Goal: Check status: Check status

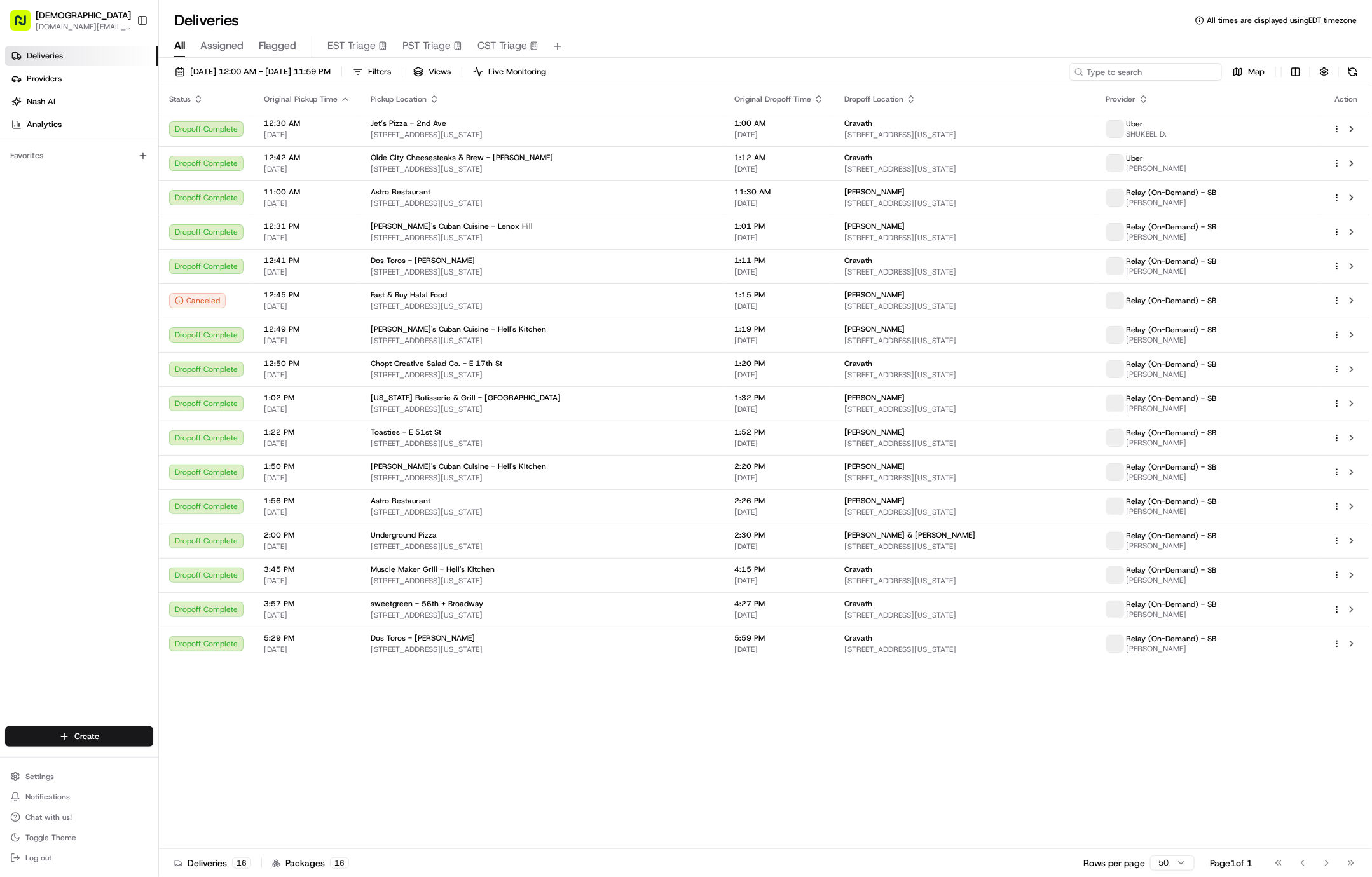
click at [1163, 66] on input at bounding box center [1145, 72] width 153 height 18
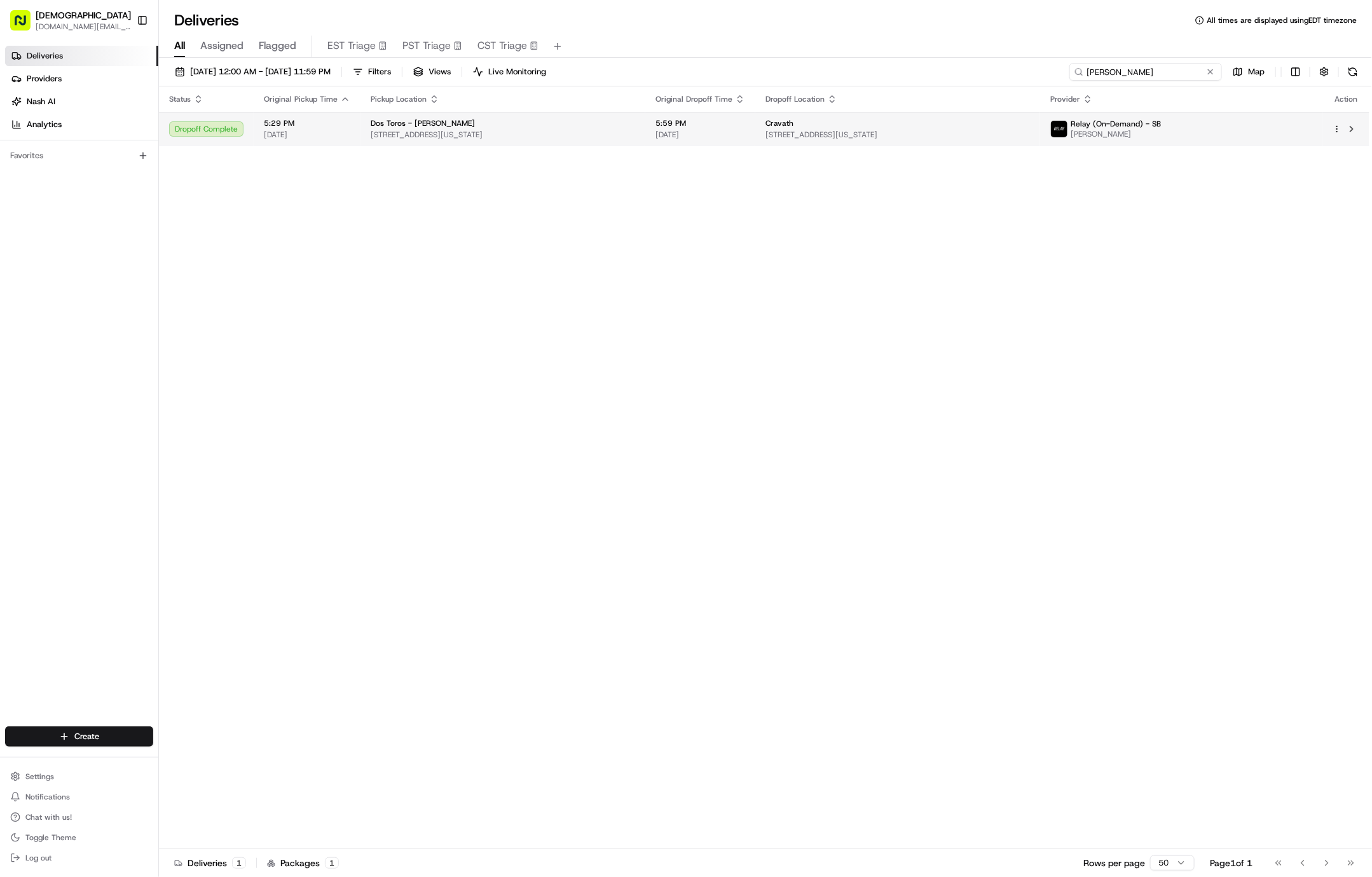
type input "martin"
click at [955, 136] on span "[STREET_ADDRESS][US_STATE]" at bounding box center [897, 135] width 265 height 10
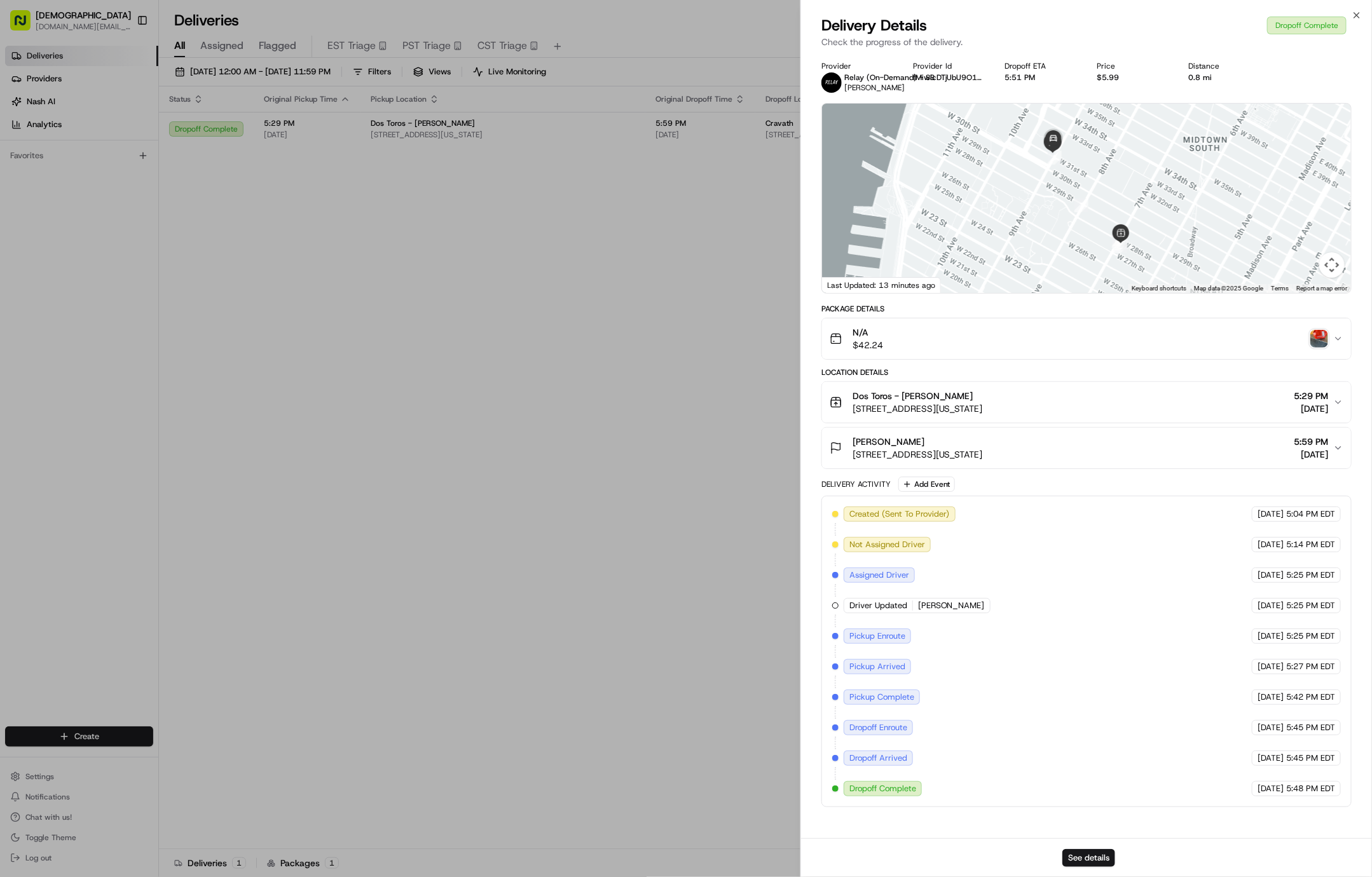
click at [1326, 334] on img "button" at bounding box center [1320, 339] width 18 height 18
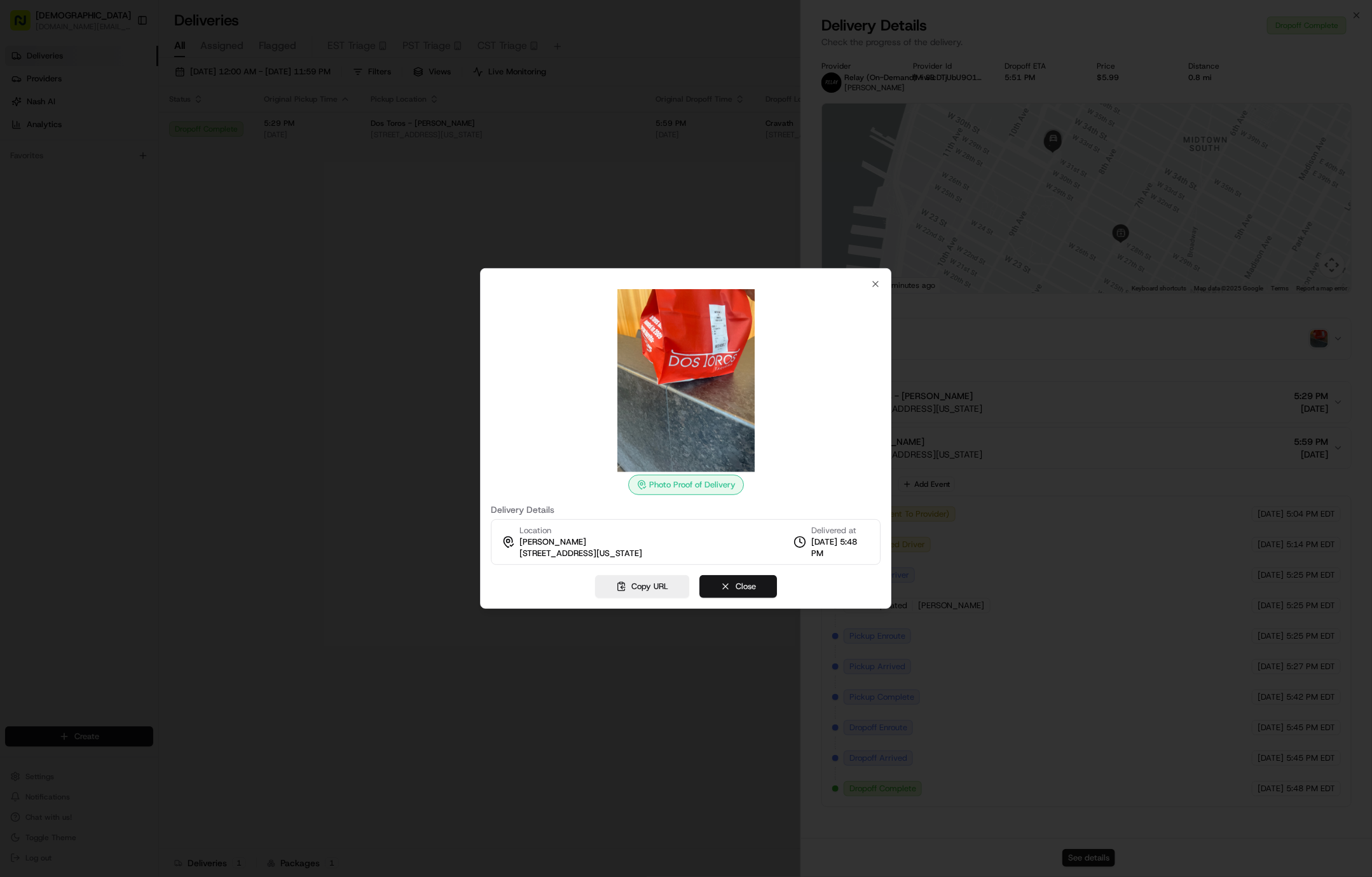
click at [747, 593] on button "Close" at bounding box center [739, 586] width 78 height 23
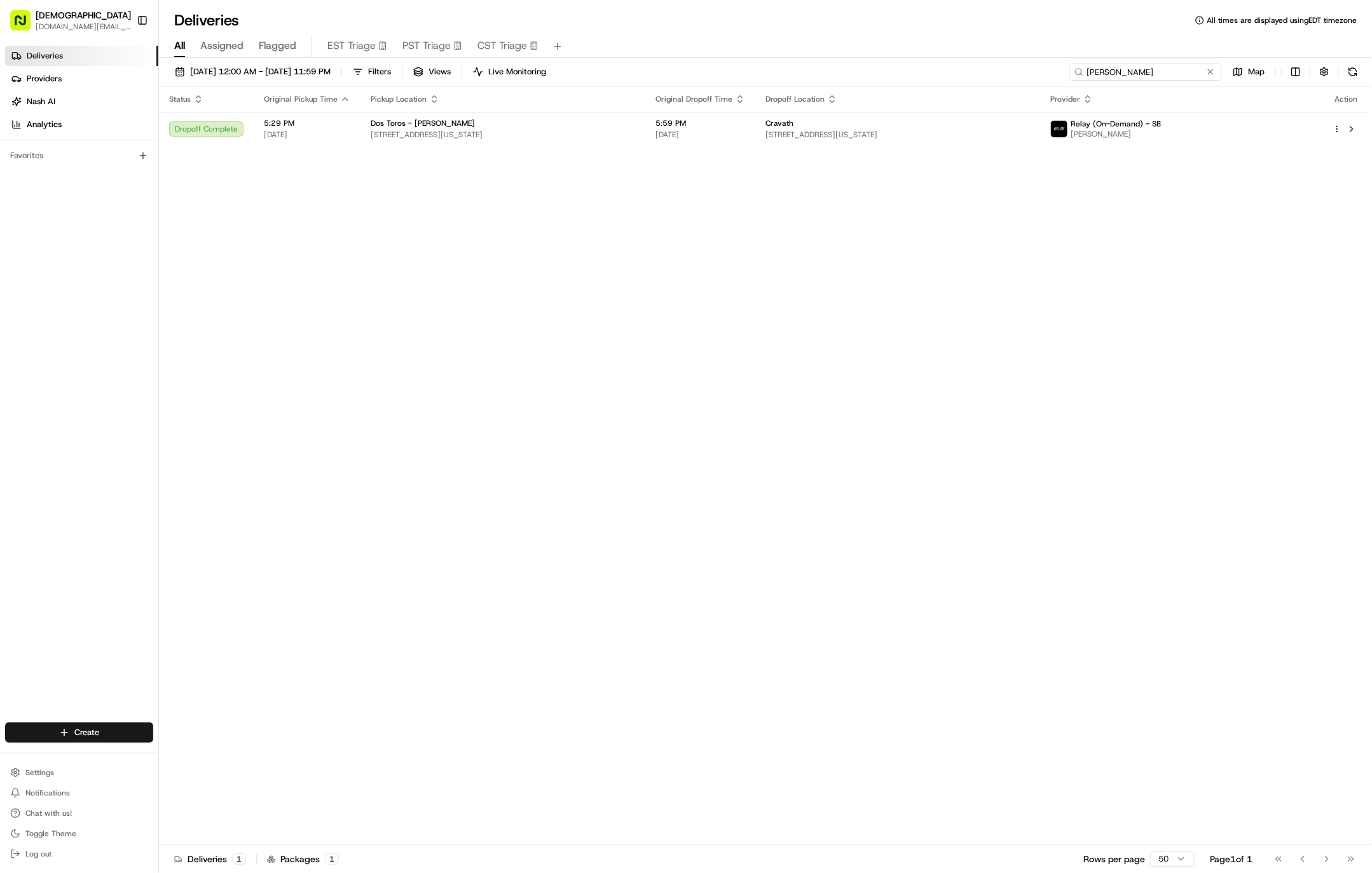
drag, startPoint x: 1189, startPoint y: 72, endPoint x: 1072, endPoint y: 72, distance: 117.0
click at [1072, 72] on input "martin" at bounding box center [1145, 72] width 153 height 18
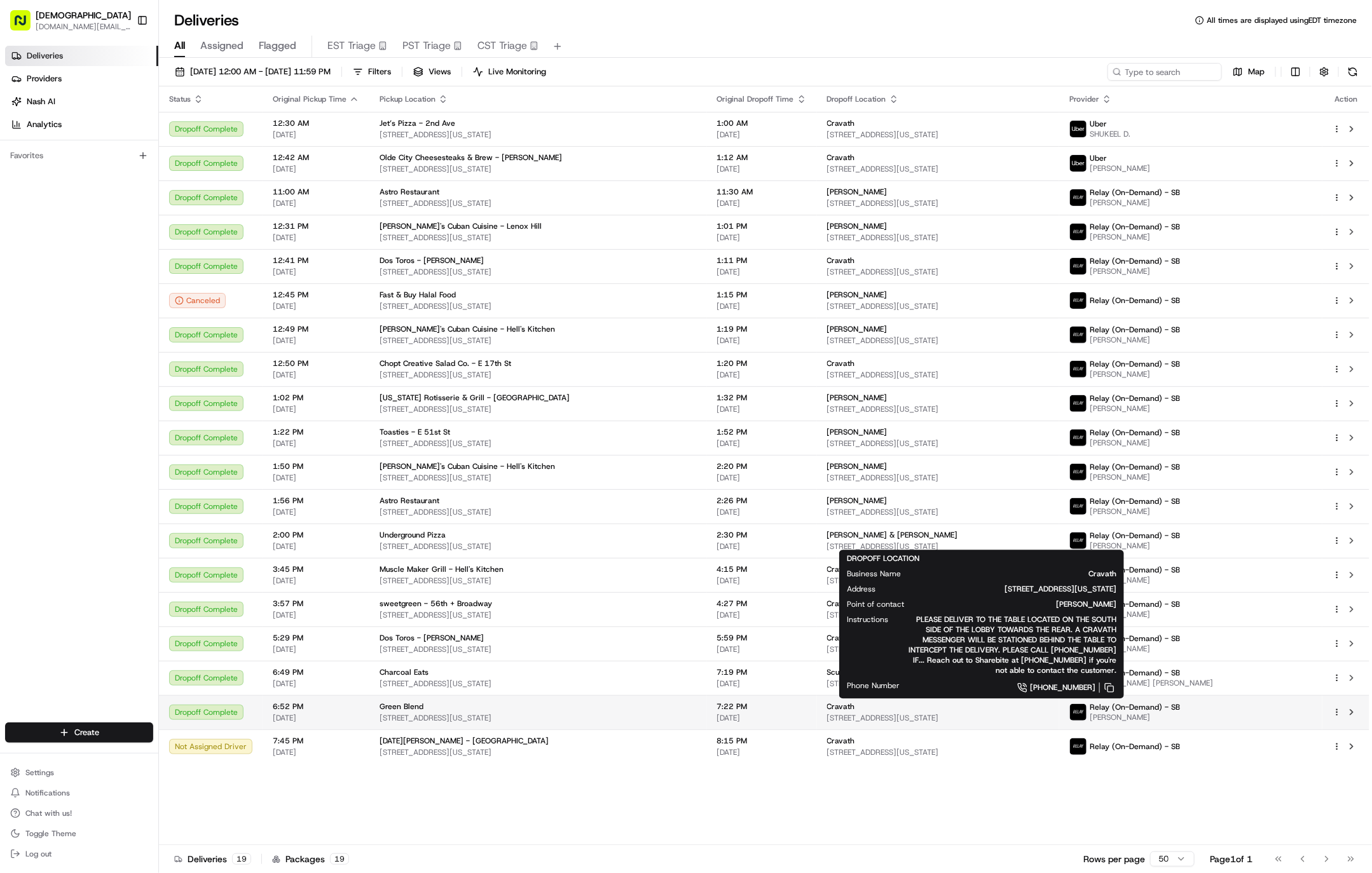
click at [952, 704] on div "Cravath" at bounding box center [938, 707] width 223 height 10
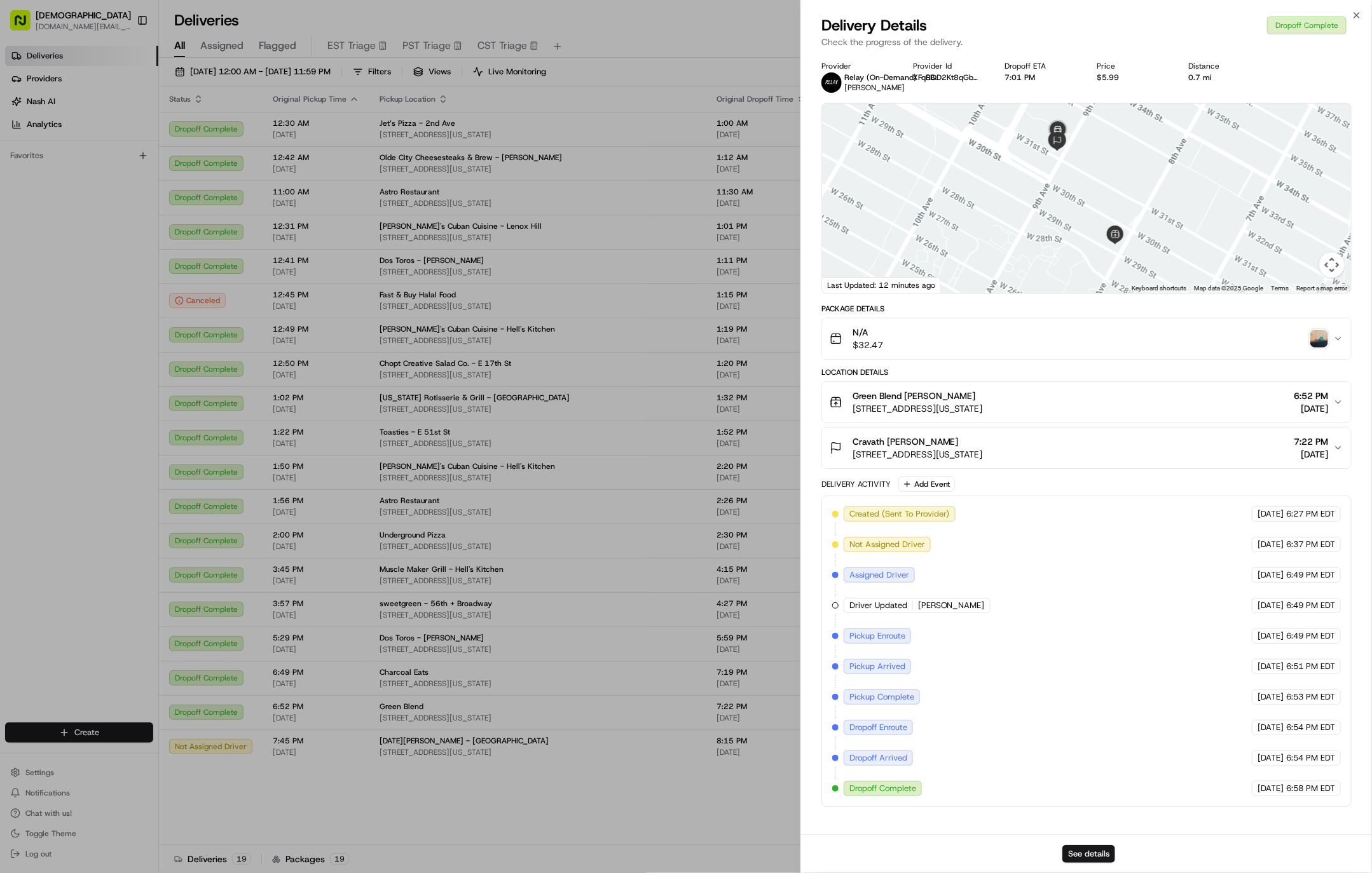
click at [1326, 336] on img "button" at bounding box center [1320, 339] width 18 height 18
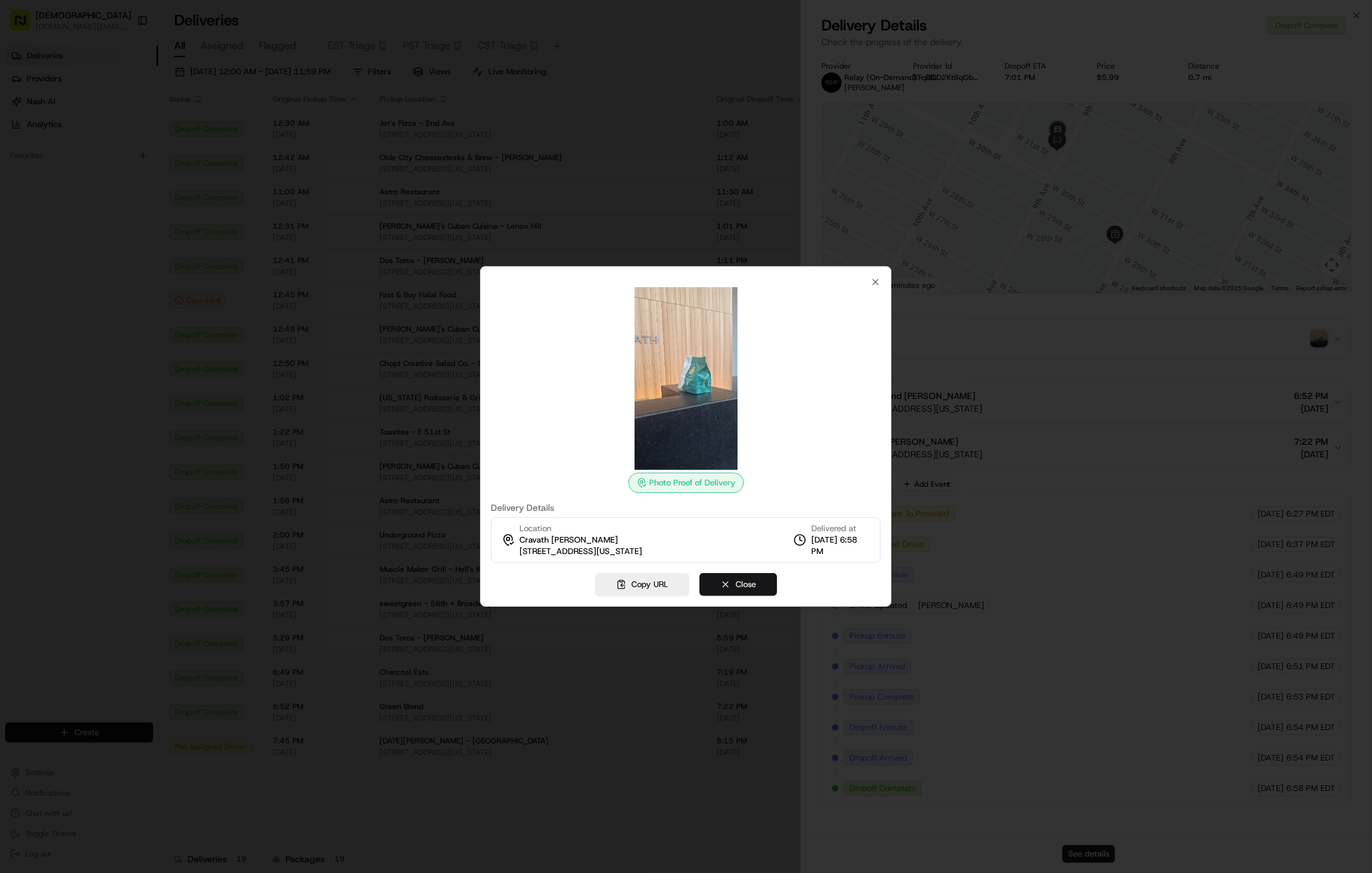
click at [729, 589] on button "Close" at bounding box center [739, 585] width 78 height 23
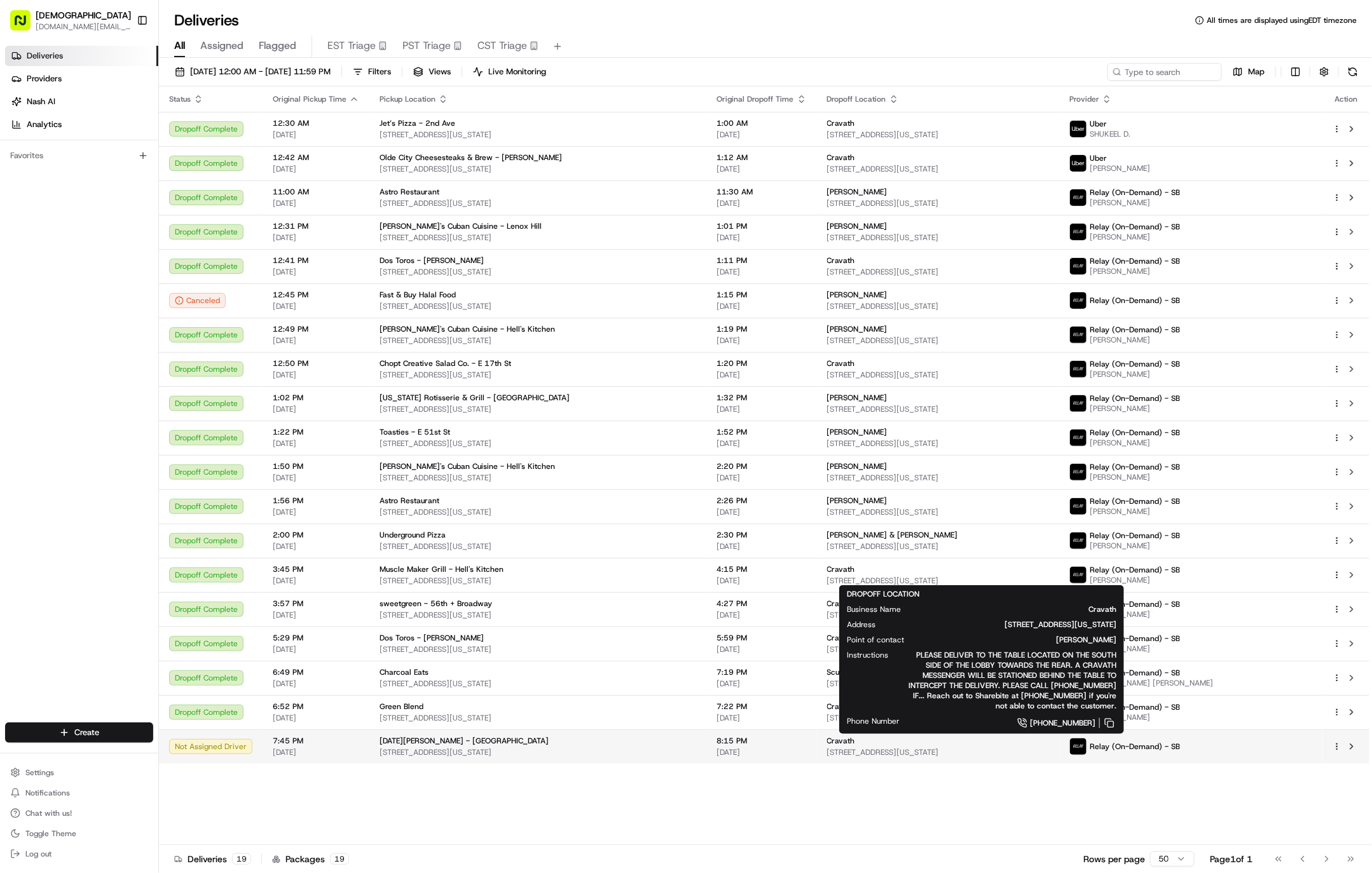
click at [952, 750] on span "[STREET_ADDRESS][US_STATE]" at bounding box center [938, 752] width 223 height 10
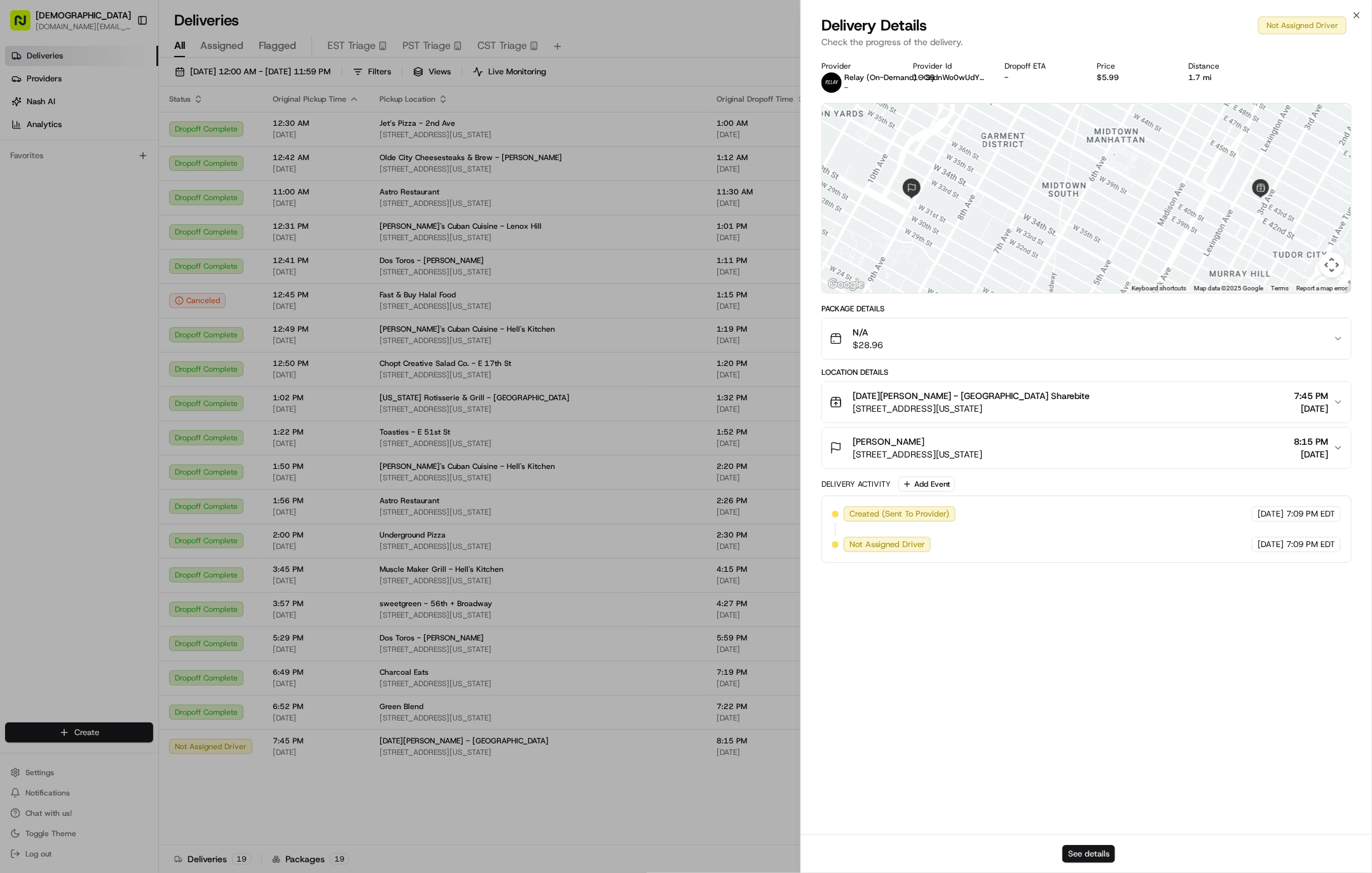
click at [1086, 860] on button "See details" at bounding box center [1089, 854] width 53 height 18
